Goal: Task Accomplishment & Management: Complete application form

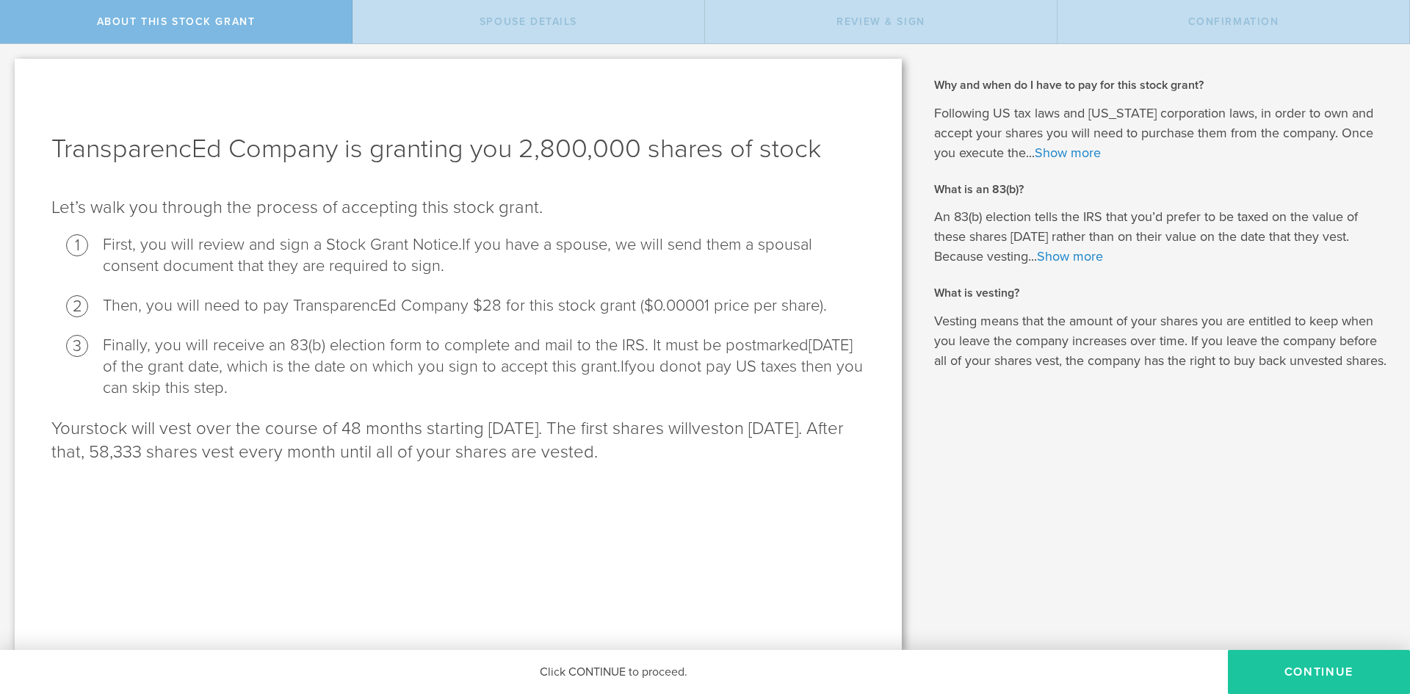
click at [1295, 674] on button "CONTINUE" at bounding box center [1319, 672] width 182 height 44
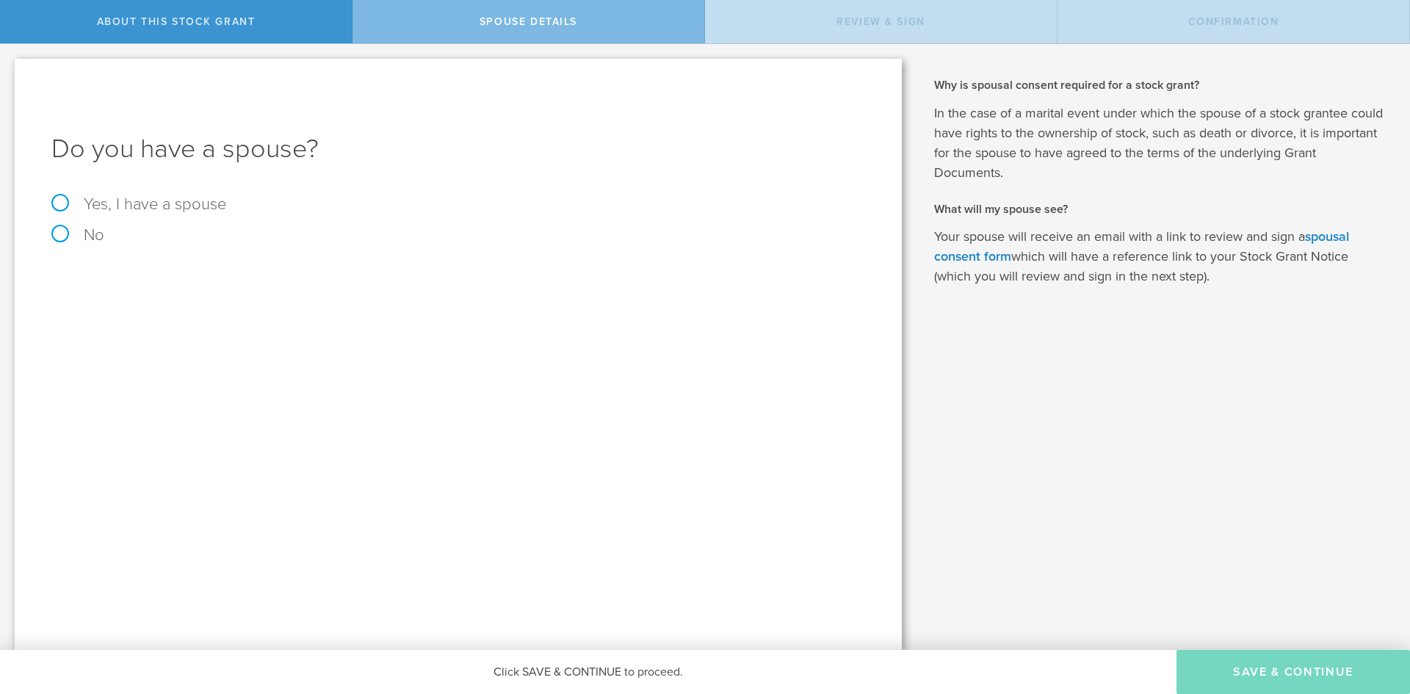
click at [83, 229] on label "No" at bounding box center [458, 235] width 814 height 16
click at [10, 68] on input "No" at bounding box center [5, 55] width 10 height 23
radio input "true"
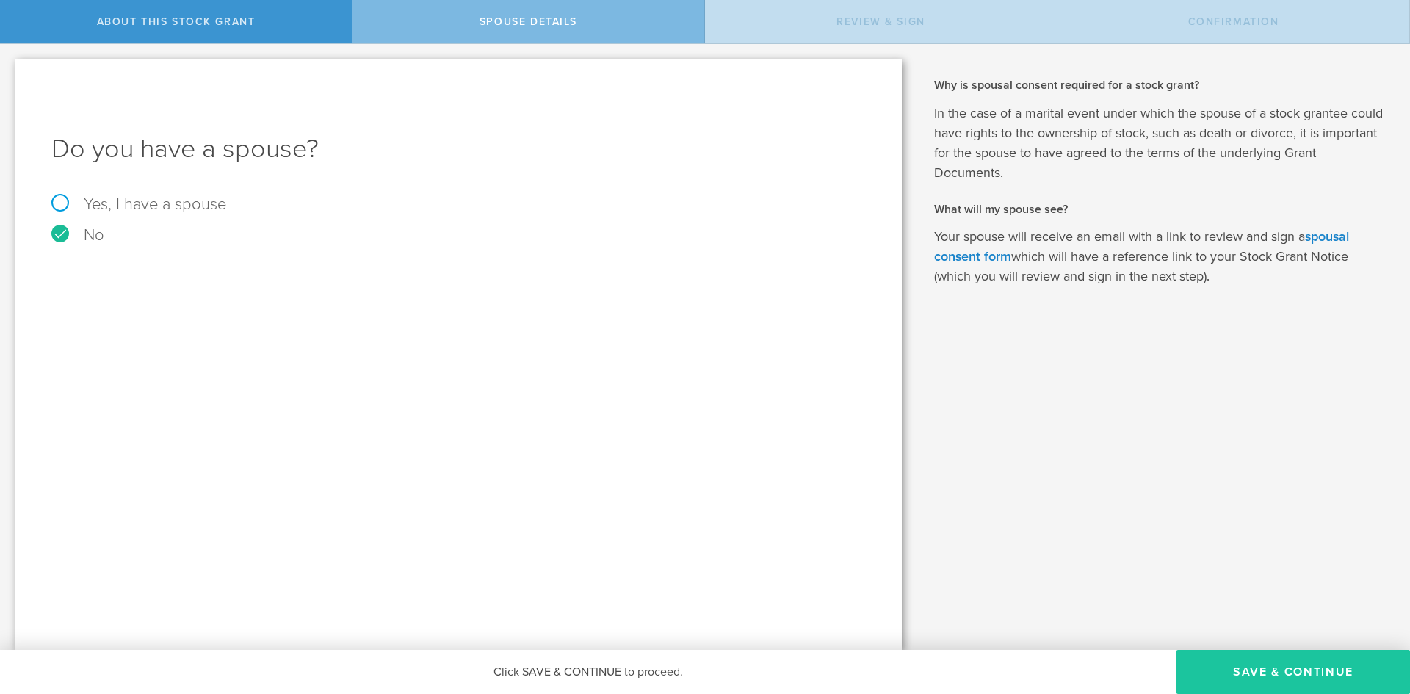
click at [1300, 665] on button "Save & Continue" at bounding box center [1292, 672] width 233 height 44
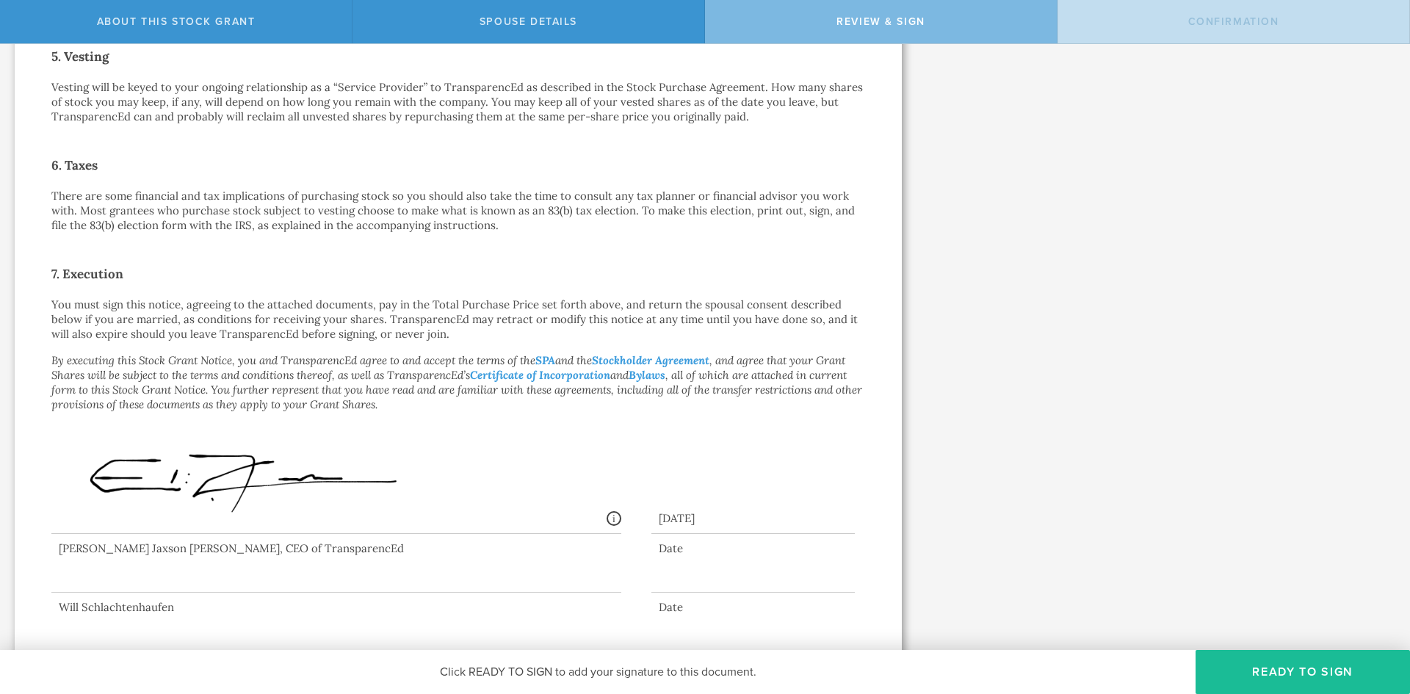
scroll to position [914, 0]
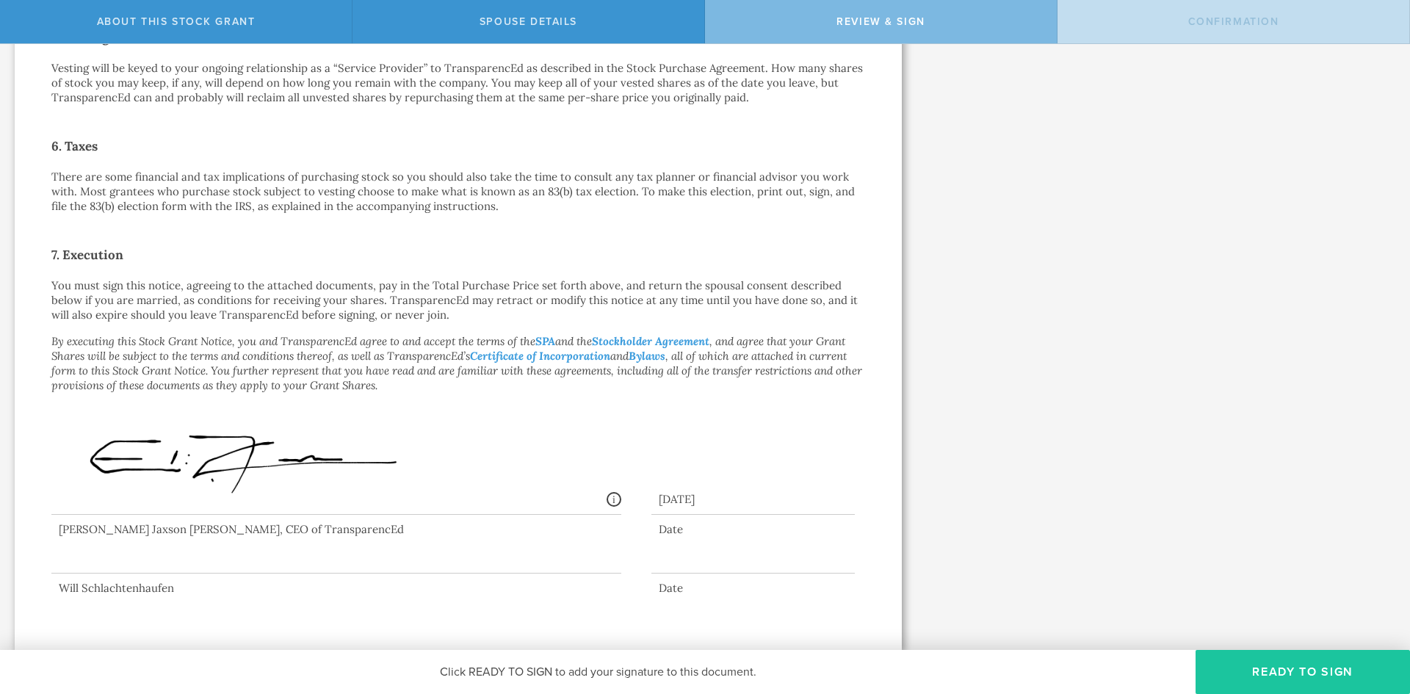
click at [1270, 680] on button "Ready to Sign" at bounding box center [1302, 672] width 214 height 44
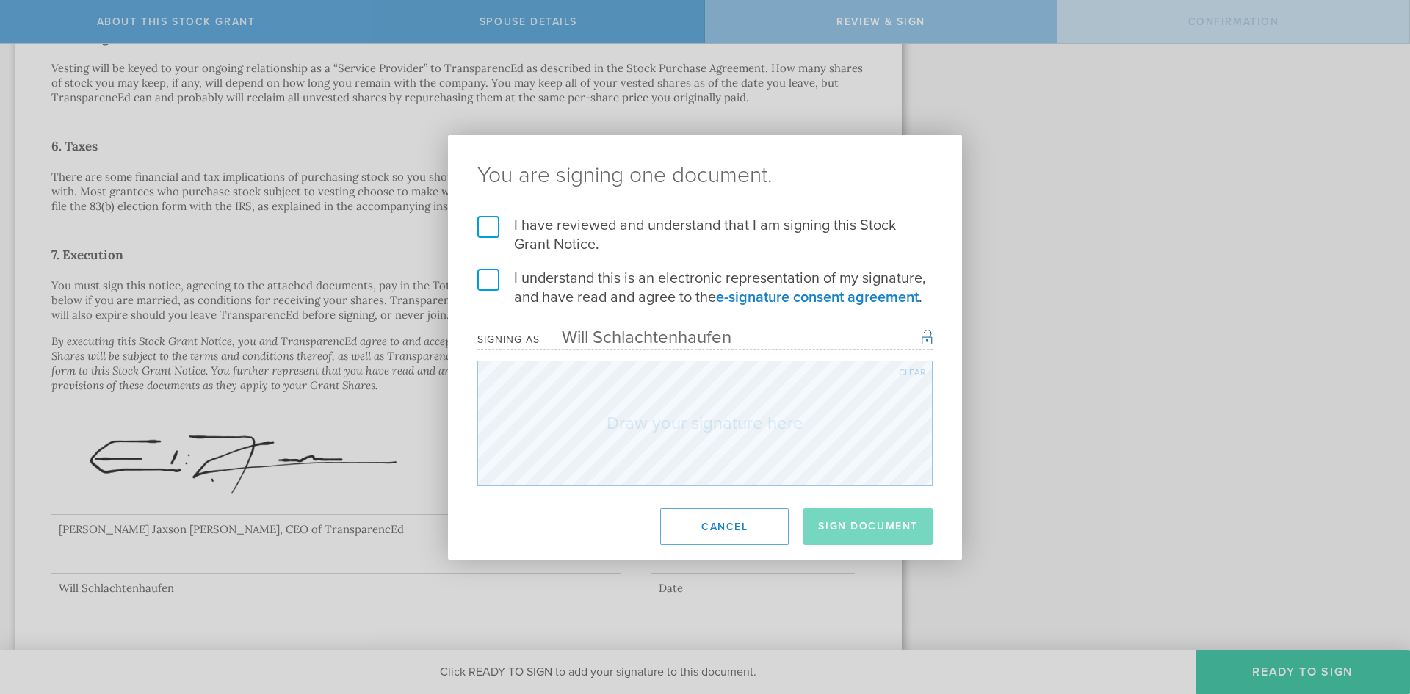
click at [485, 228] on label "I have reviewed and understand that I am signing this Stock Grant Notice." at bounding box center [704, 235] width 455 height 38
click at [0, 0] on input "I have reviewed and understand that I am signing this Stock Grant Notice." at bounding box center [0, 0] width 0 height 0
click at [488, 280] on label "I understand this is an electronic representation of my signature, and have rea…" at bounding box center [704, 288] width 455 height 38
click at [0, 0] on input "I understand this is an electronic representation of my signature, and have rea…" at bounding box center [0, 0] width 0 height 0
click at [866, 513] on button "Sign Document" at bounding box center [867, 526] width 129 height 37
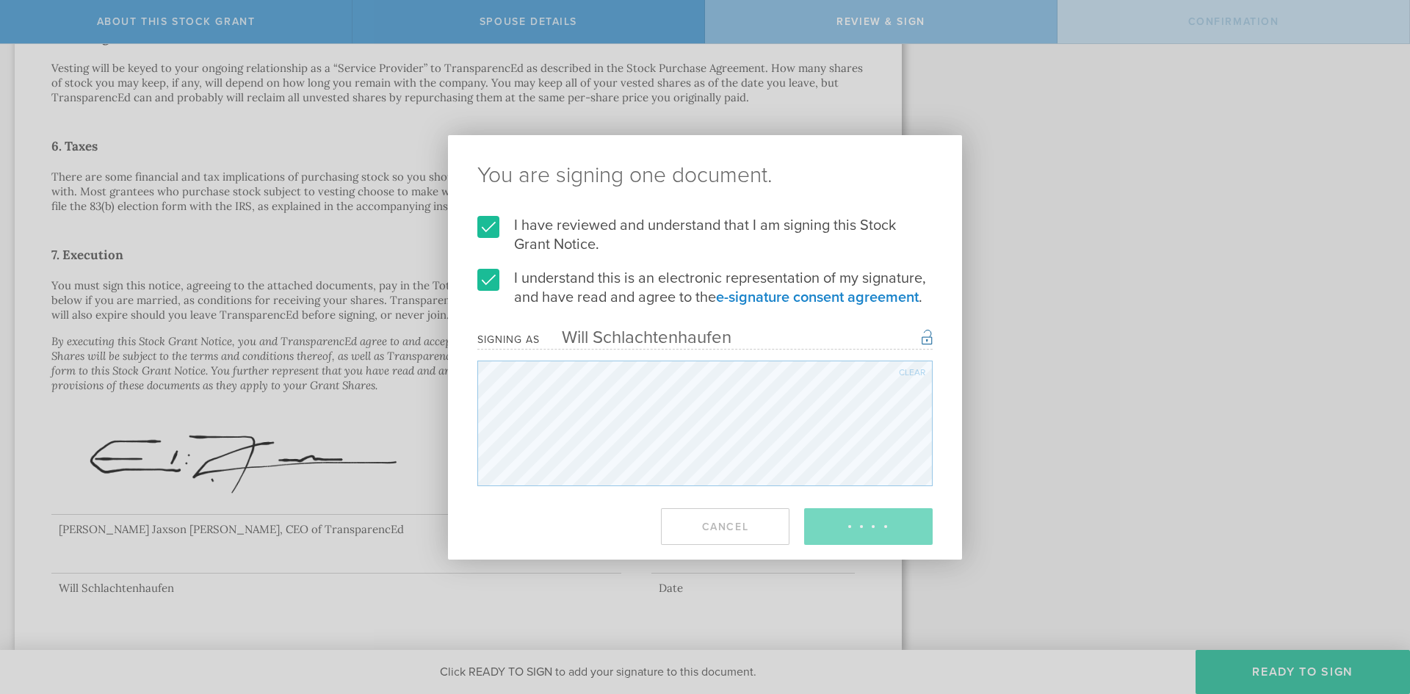
scroll to position [0, 0]
